Goal: Task Accomplishment & Management: Complete application form

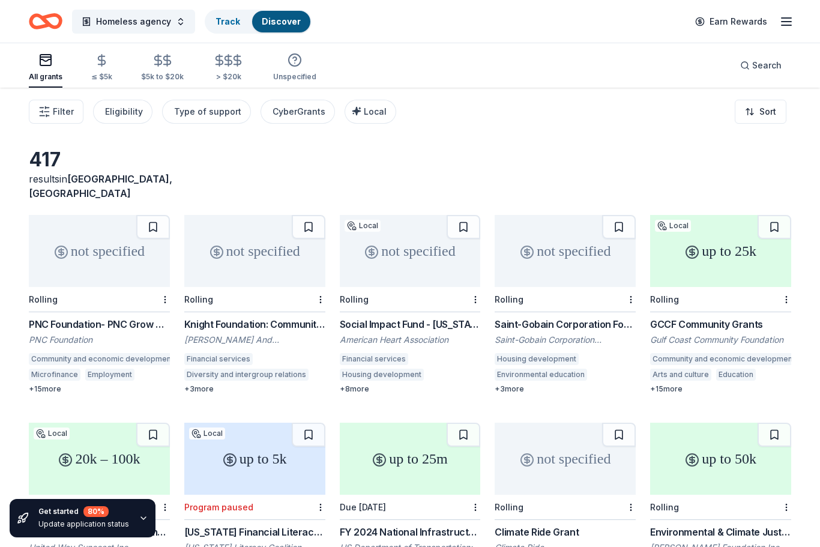
click at [419, 321] on div "Social Impact Fund - [US_STATE]" at bounding box center [410, 324] width 141 height 14
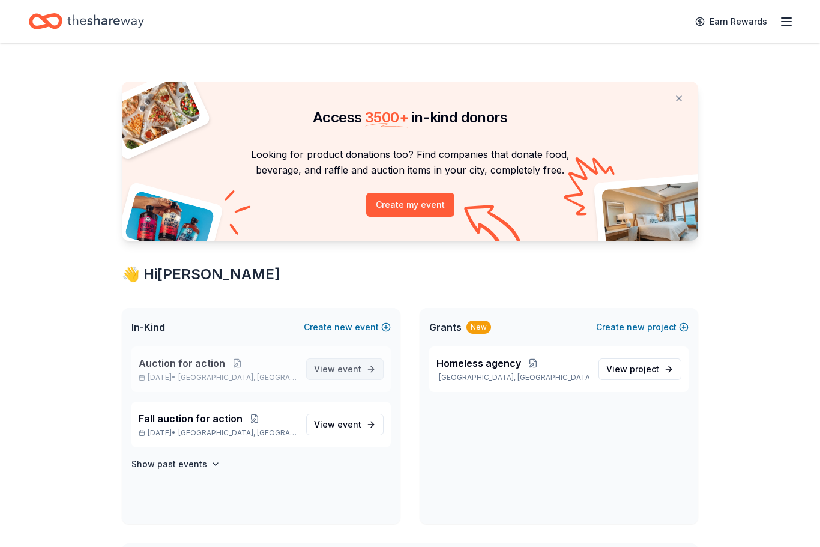
click at [341, 367] on span "event" at bounding box center [349, 369] width 24 height 10
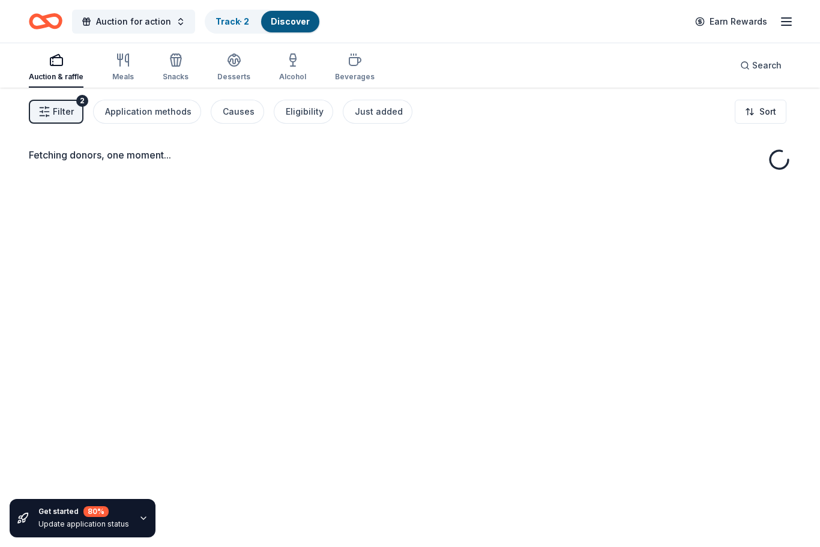
click at [290, 26] on link "Discover" at bounding box center [290, 21] width 39 height 10
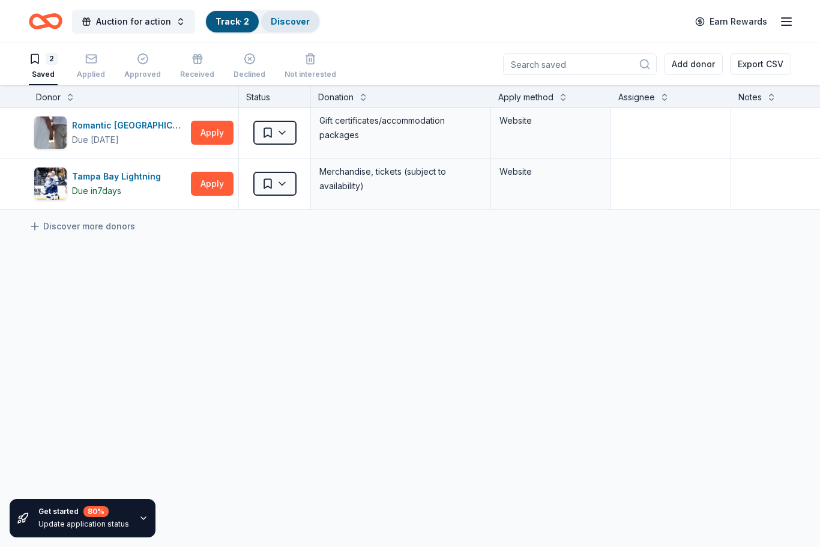
click at [290, 26] on link "Discover" at bounding box center [290, 21] width 39 height 10
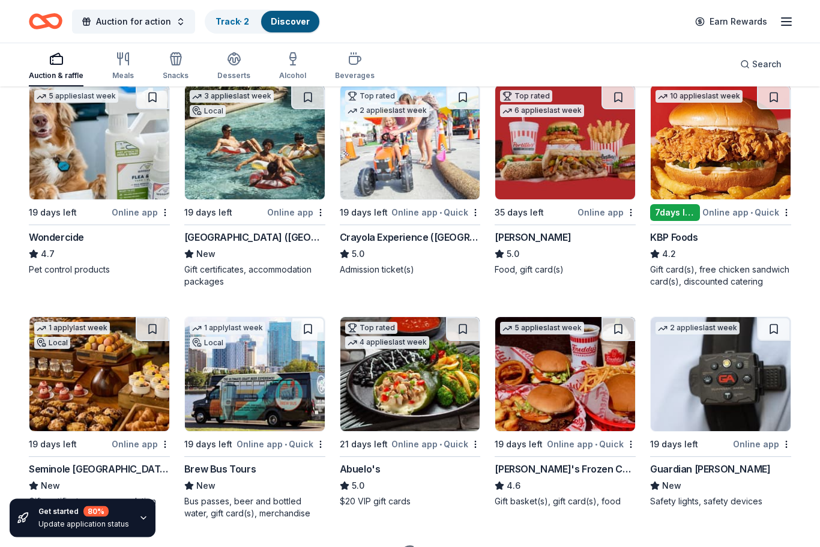
scroll to position [600, 0]
click at [270, 170] on img at bounding box center [255, 142] width 140 height 114
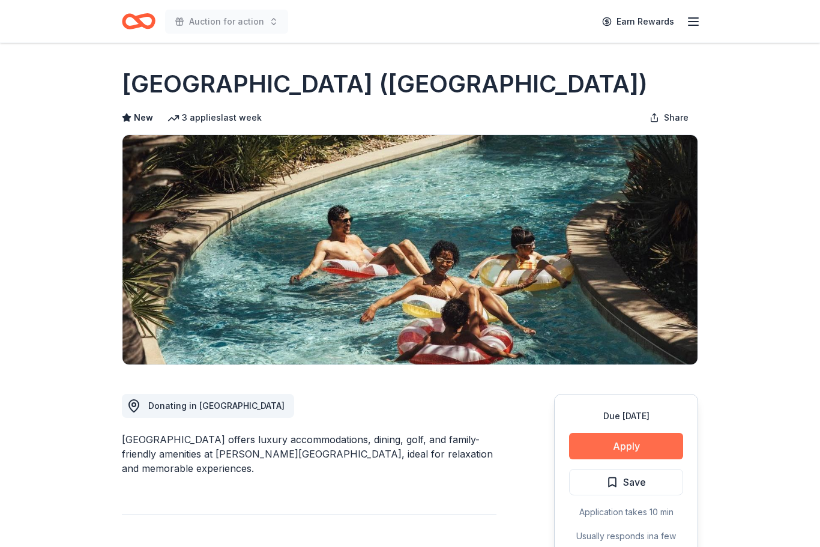
click at [609, 442] on button "Apply" at bounding box center [626, 446] width 114 height 26
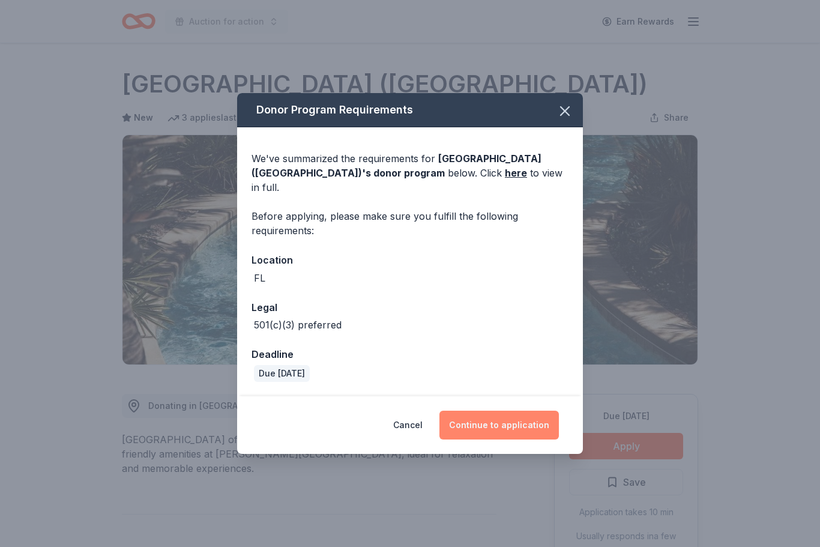
click at [528, 422] on button "Continue to application" at bounding box center [498, 424] width 119 height 29
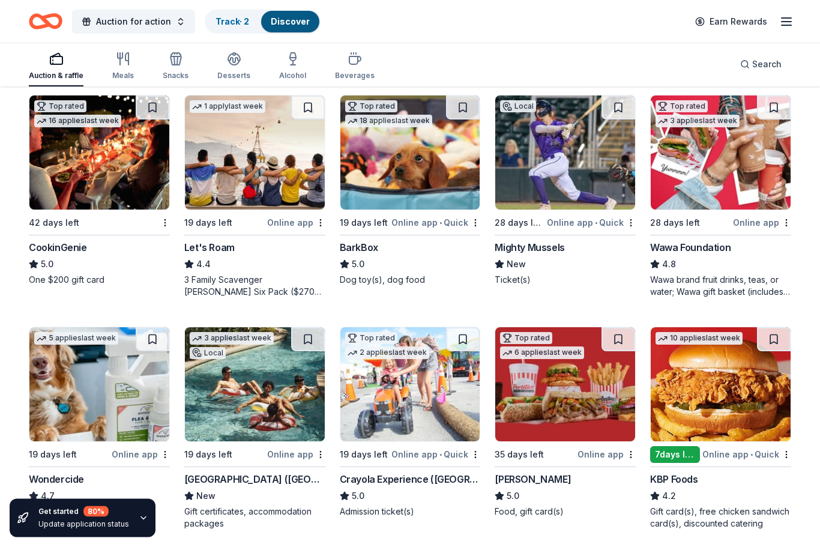
scroll to position [358, 0]
click at [289, 432] on img at bounding box center [255, 384] width 140 height 114
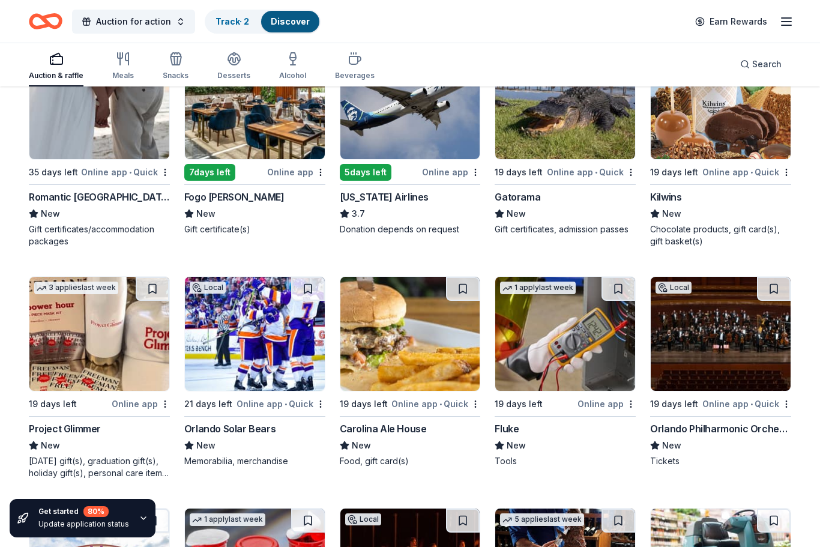
scroll to position [4783, 0]
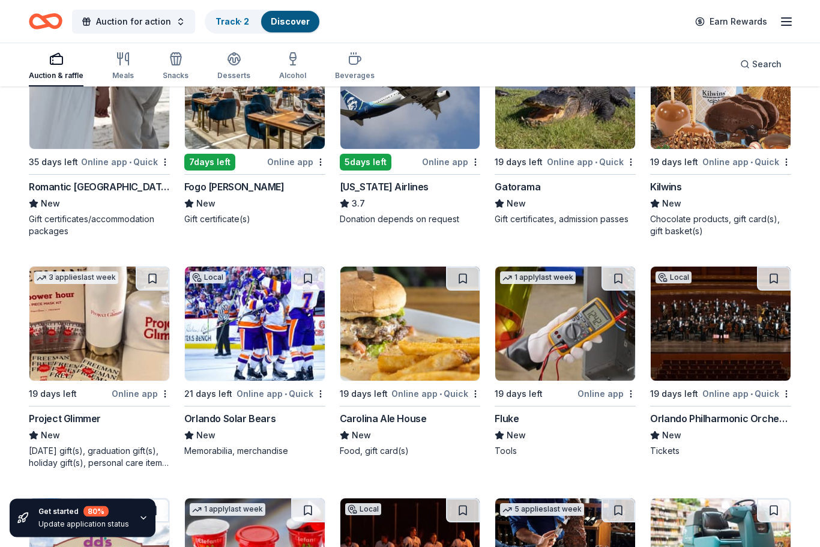
click at [606, 356] on img at bounding box center [565, 324] width 140 height 114
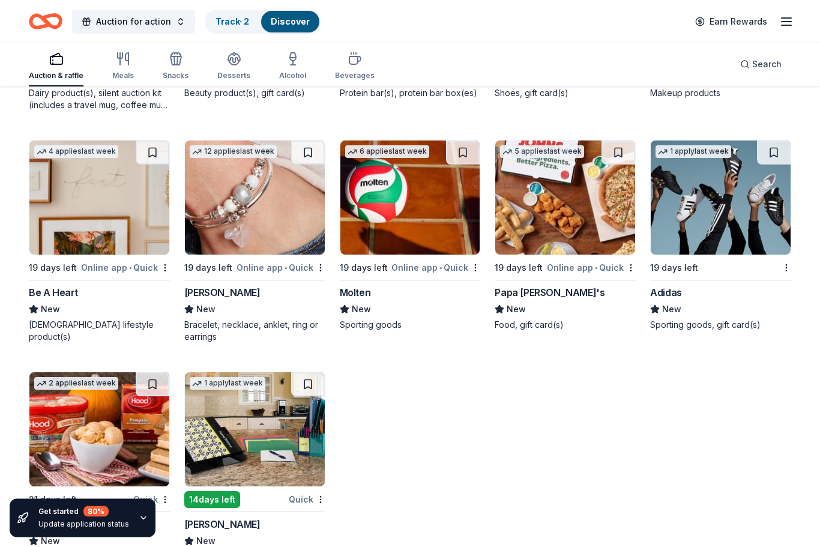
scroll to position [11299, 0]
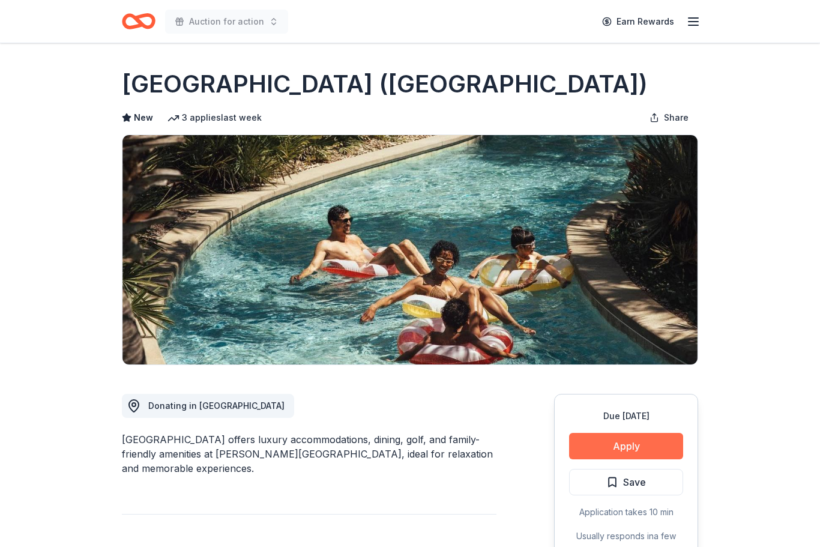
click at [616, 449] on button "Apply" at bounding box center [626, 446] width 114 height 26
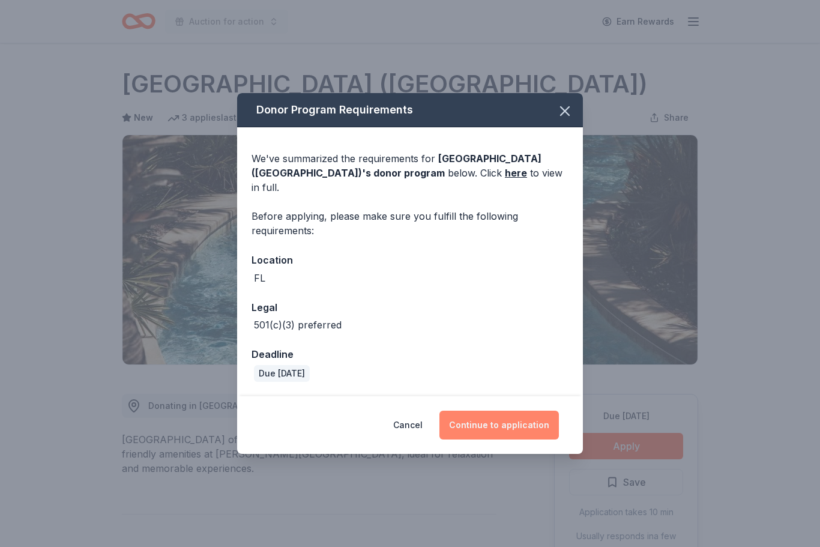
click at [512, 412] on button "Continue to application" at bounding box center [498, 424] width 119 height 29
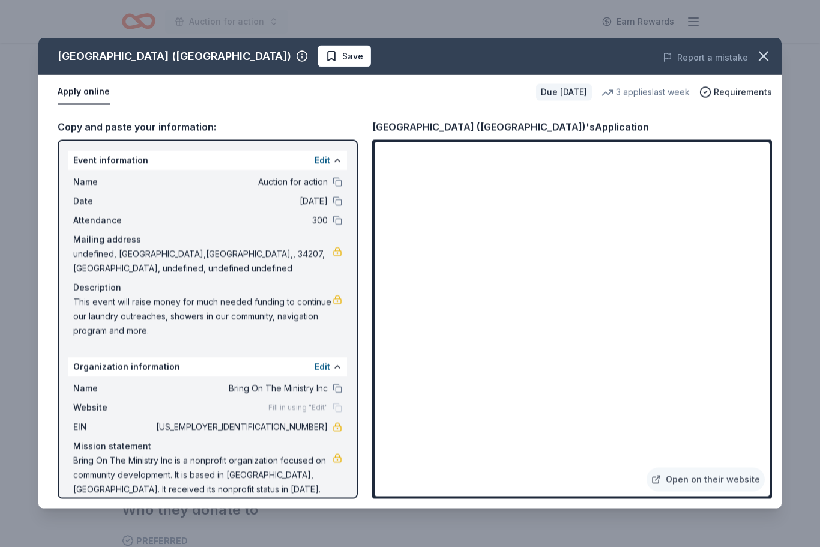
scroll to position [232, 0]
click at [759, 58] on icon "button" at bounding box center [763, 56] width 17 height 17
